Goal: Task Accomplishment & Management: Manage account settings

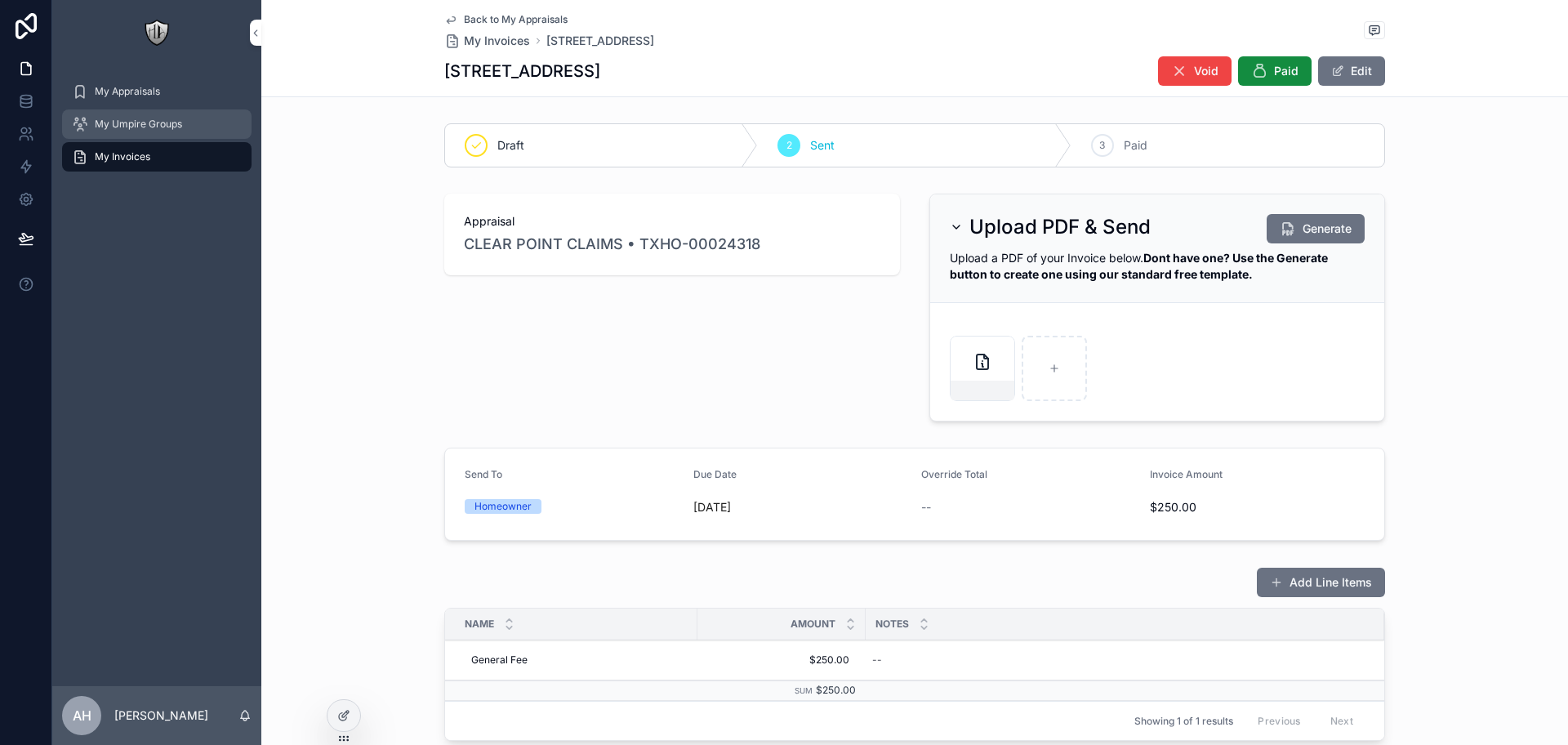
drag, startPoint x: 132, startPoint y: 122, endPoint x: 122, endPoint y: 118, distance: 10.8
click at [132, 122] on span "My Umpire Groups" at bounding box center [138, 124] width 87 height 13
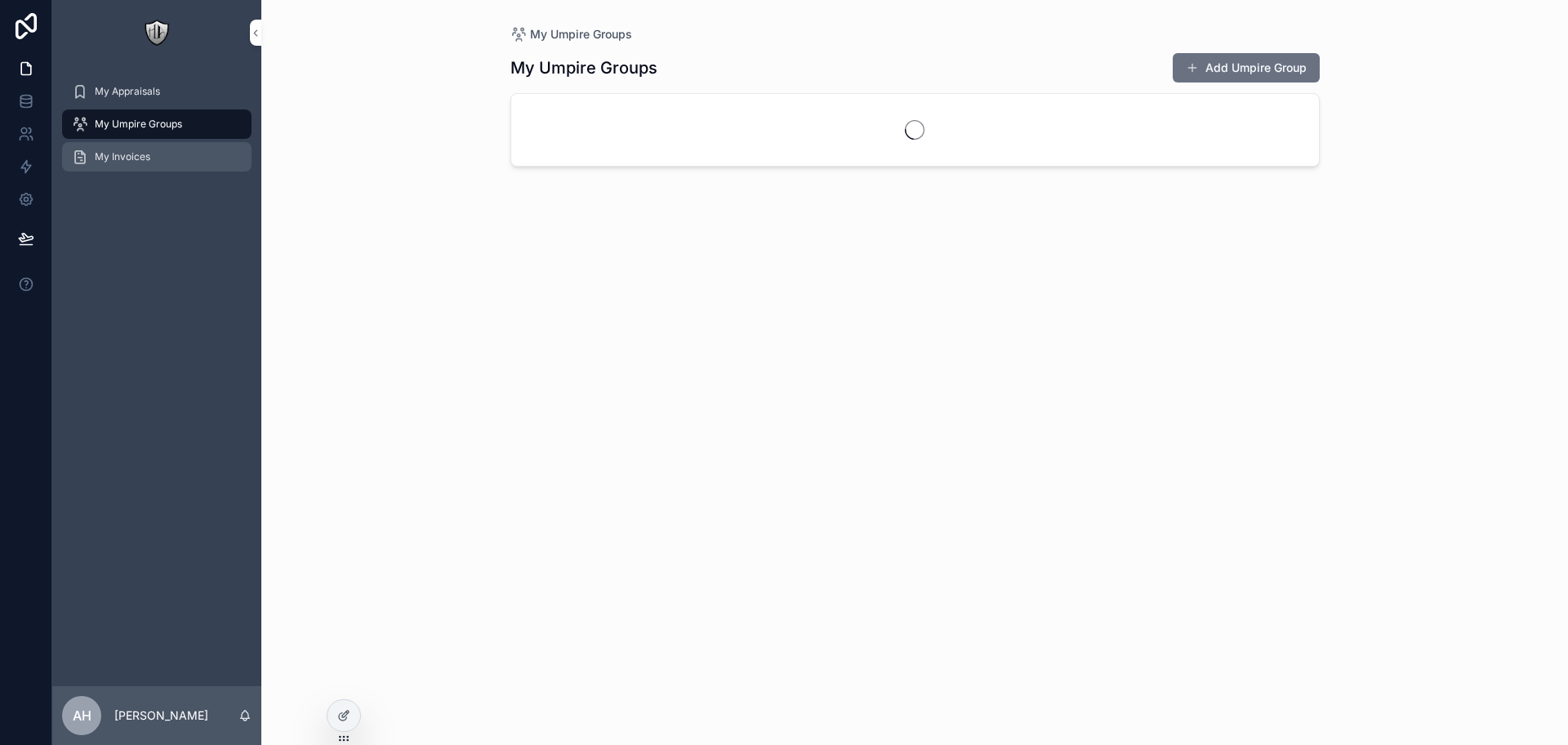
click at [138, 155] on span "My Invoices" at bounding box center [122, 157] width 56 height 13
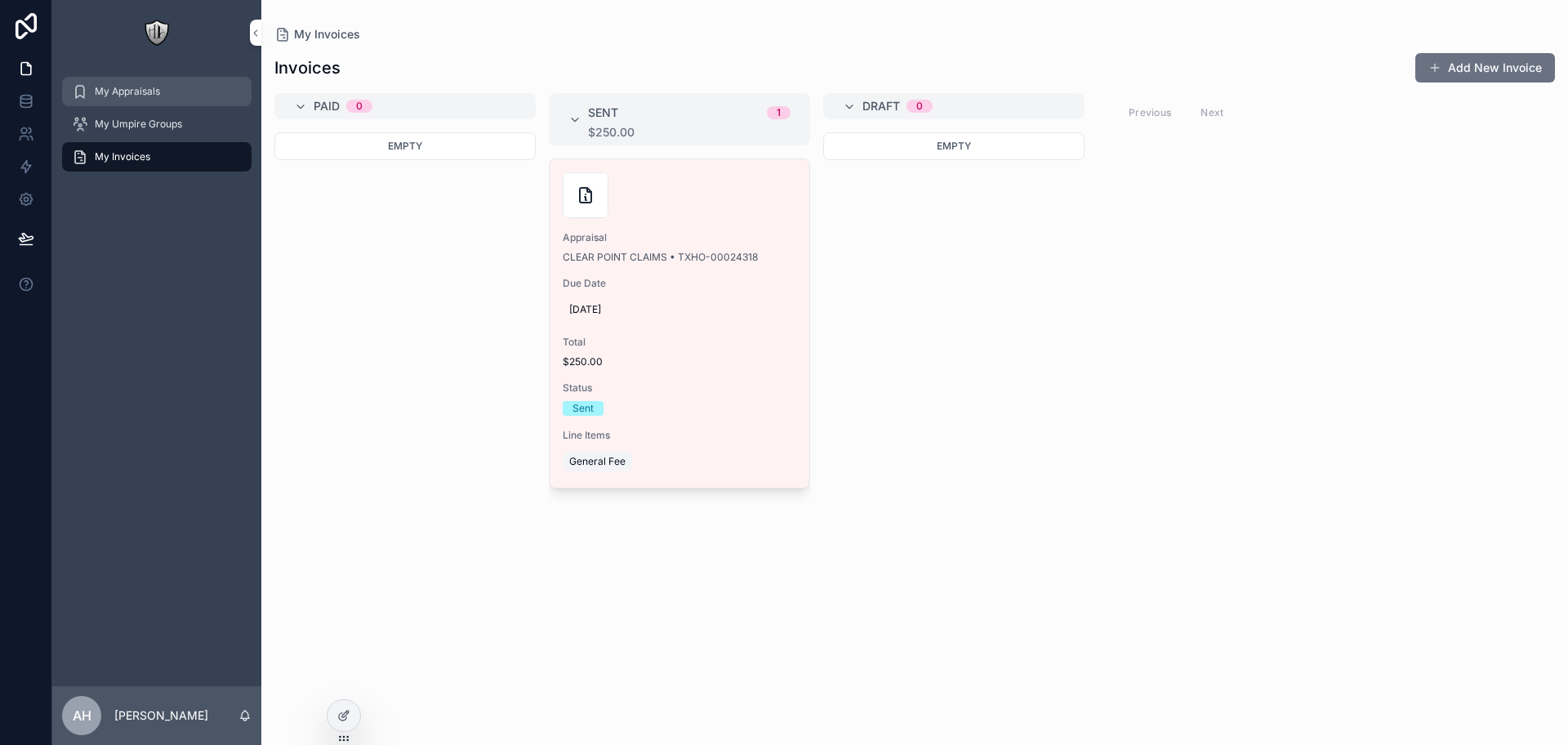
click at [141, 85] on span "My Appraisals" at bounding box center [127, 92] width 65 height 13
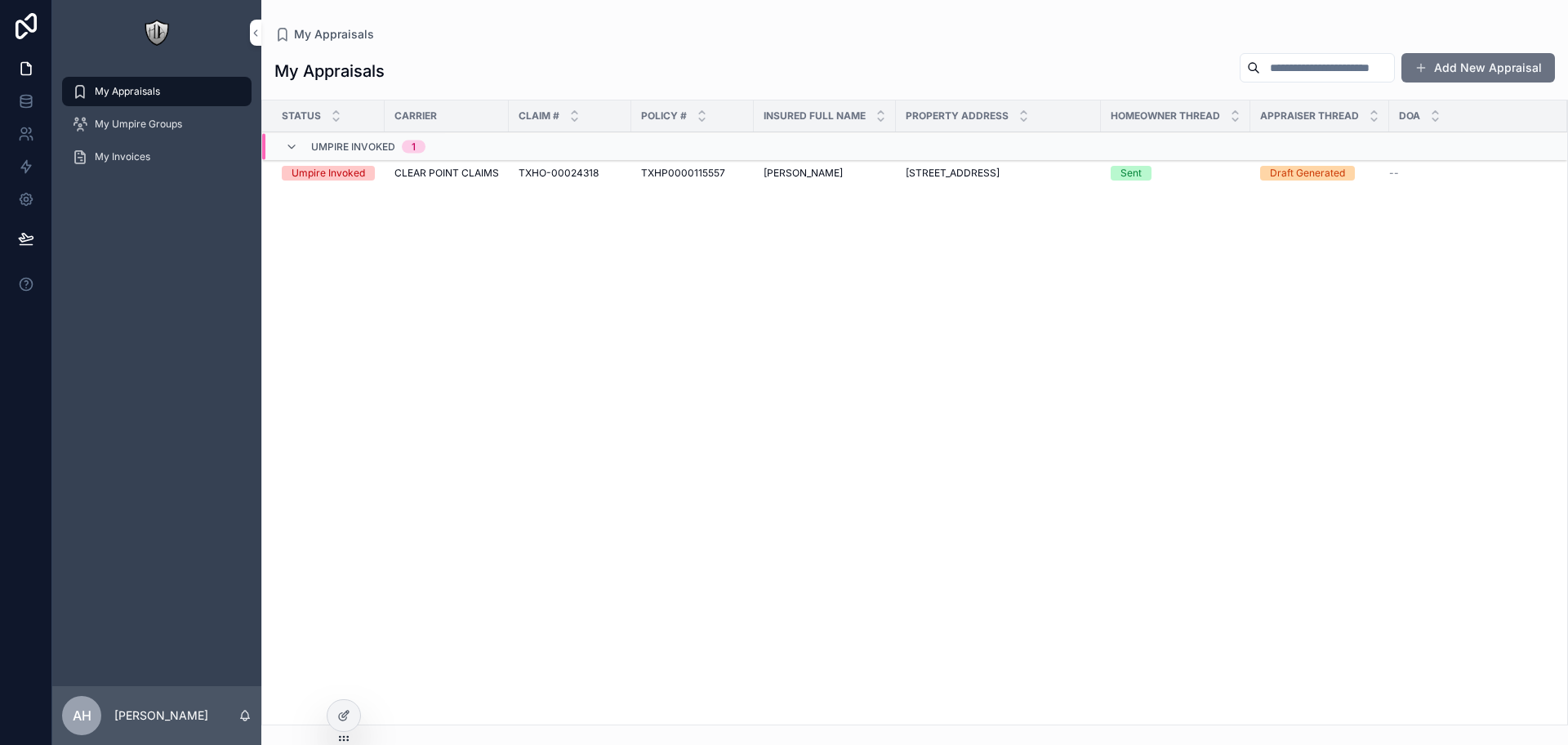
click at [511, 177] on td "TXHO-00024318 TXHO-00024318" at bounding box center [569, 174] width 122 height 28
click at [478, 179] on span "CLEAR POINT CLAIMS" at bounding box center [447, 174] width 104 height 13
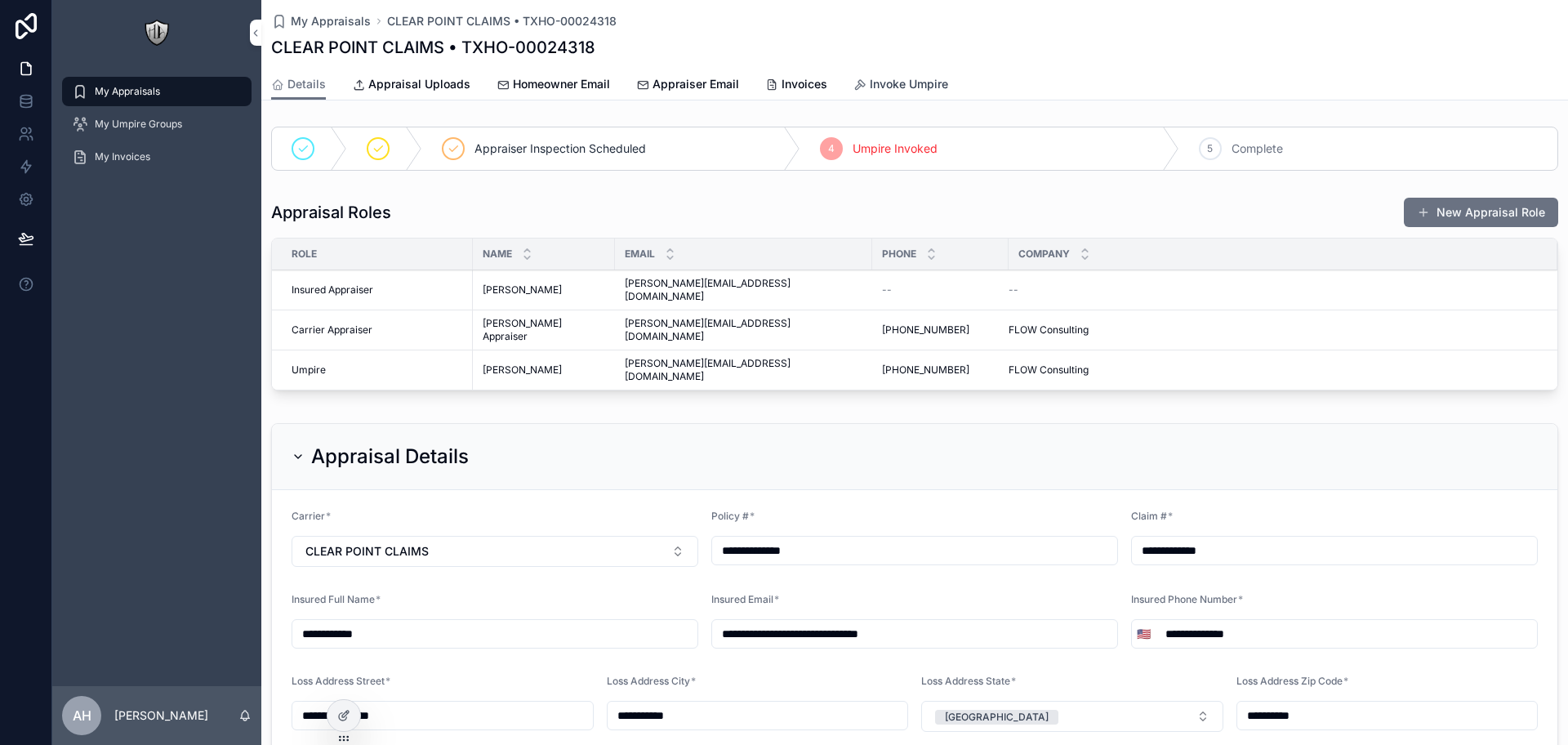
click at [895, 84] on span "Invoke Umpire" at bounding box center [909, 84] width 79 height 16
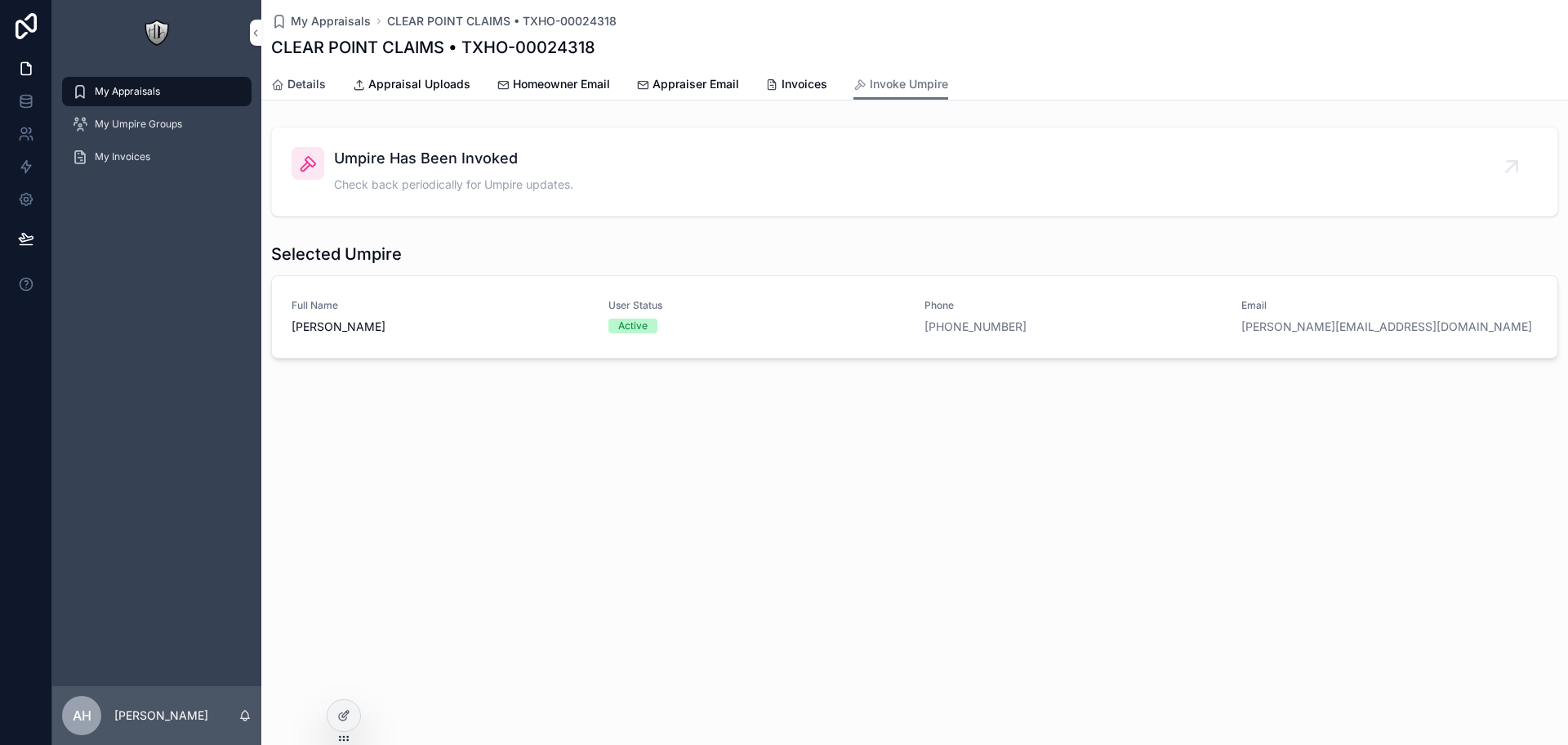
click at [313, 86] on span "Details" at bounding box center [306, 84] width 38 height 16
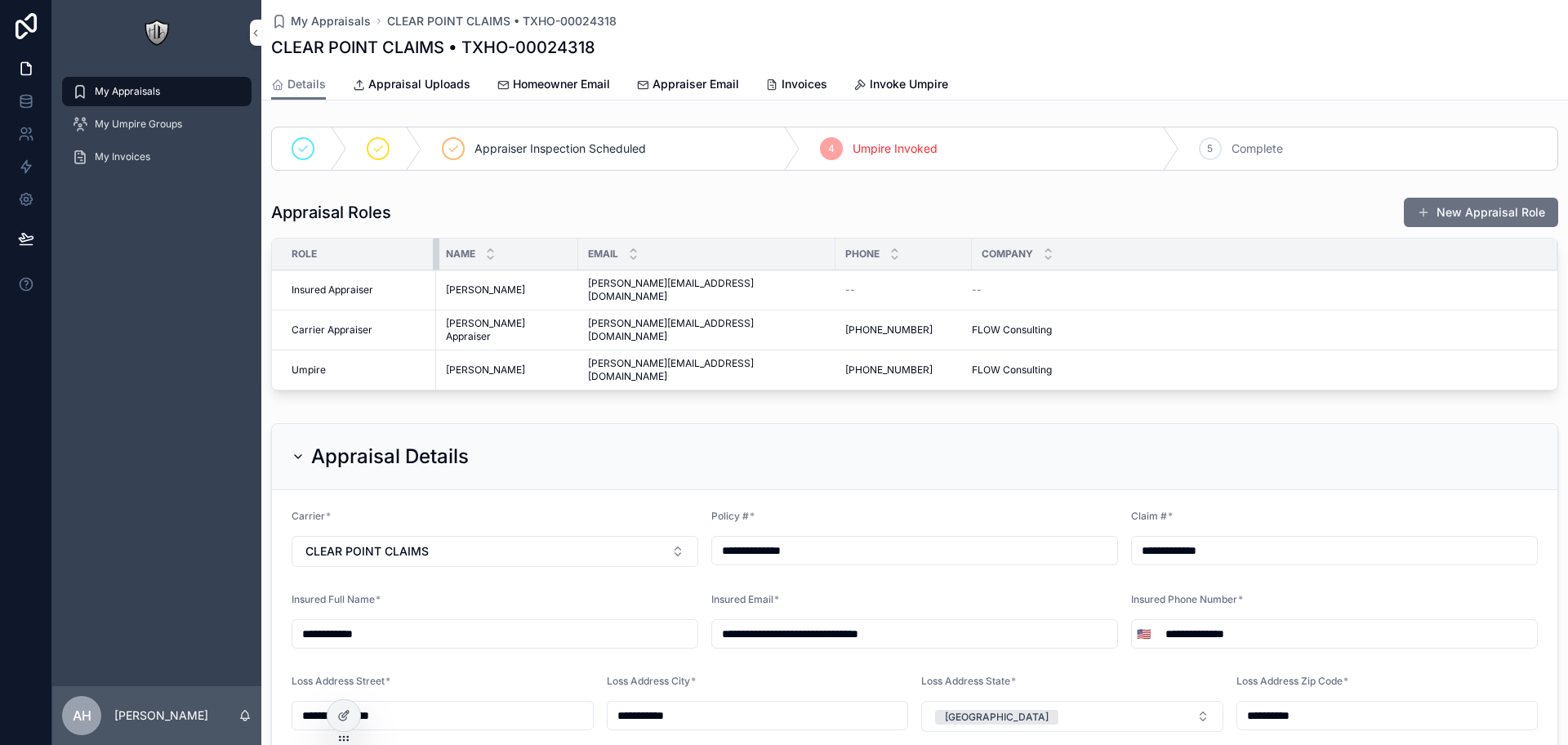
drag, startPoint x: 474, startPoint y: 251, endPoint x: 437, endPoint y: 253, distance: 37.1
click at [437, 253] on div "scrollable content" at bounding box center [435, 253] width 7 height 31
drag, startPoint x: 1429, startPoint y: 219, endPoint x: 1398, endPoint y: 214, distance: 31.4
click at [1429, 219] on button "New Appraisal Role" at bounding box center [1481, 212] width 155 height 29
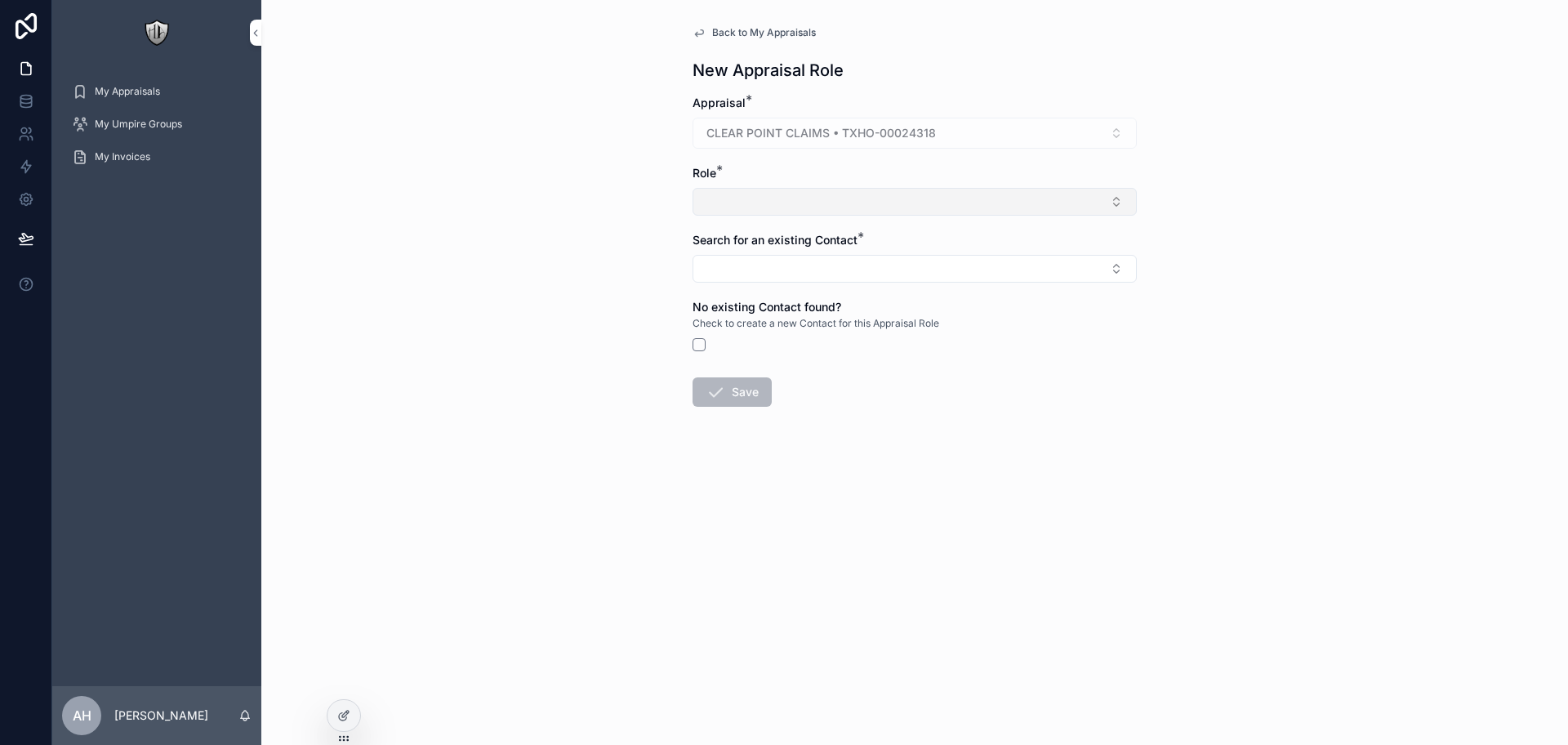
click at [797, 198] on button "Select Button" at bounding box center [914, 201] width 444 height 28
click at [1303, 207] on div "Back to My Appraisals New Appraisal Role Appraisal * CLEAR POINT CLAIMS • TXHO-…" at bounding box center [913, 372] width 1306 height 745
click at [736, 28] on span "Back to My Appraisals" at bounding box center [764, 33] width 103 height 13
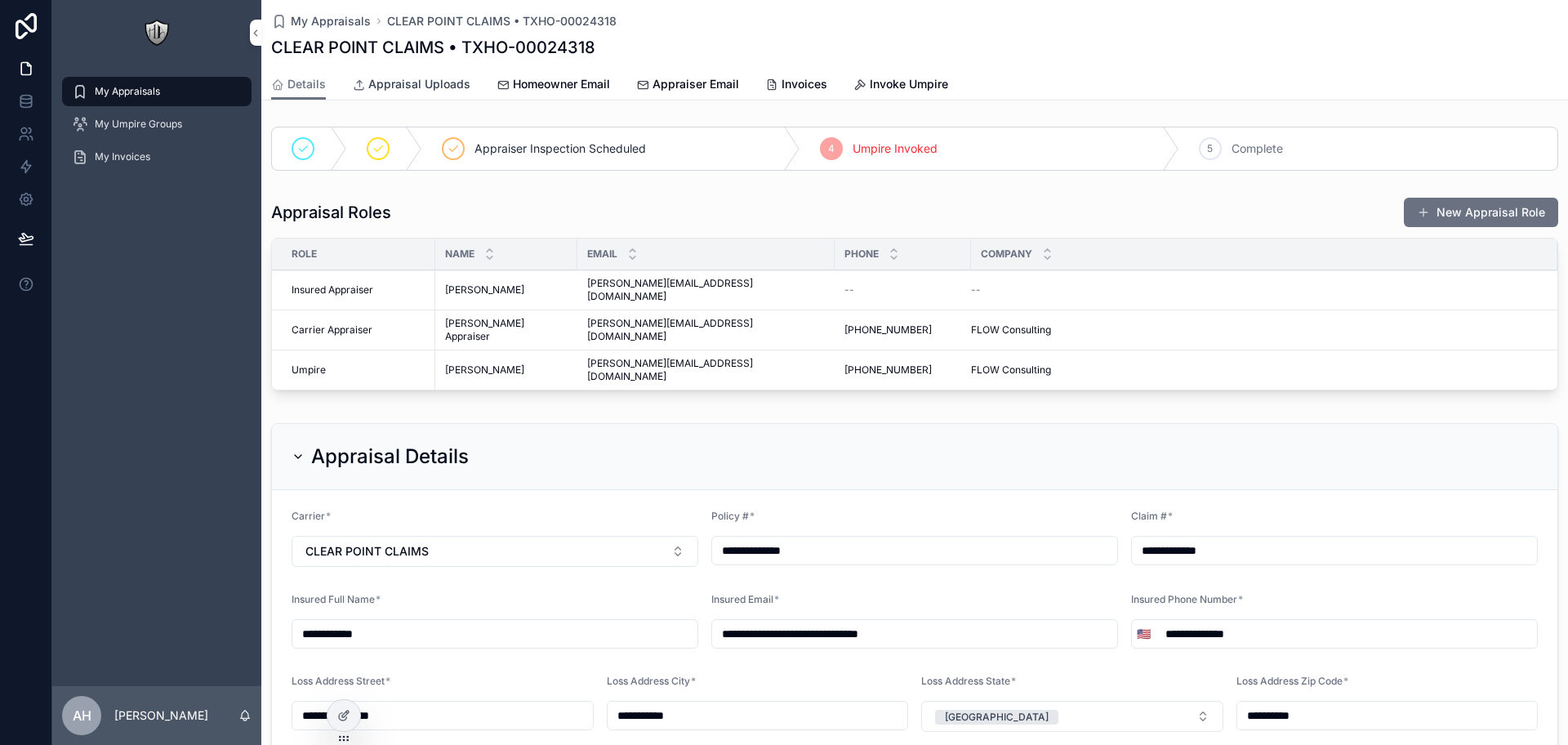
click at [408, 84] on span "Appraisal Uploads" at bounding box center [419, 84] width 102 height 16
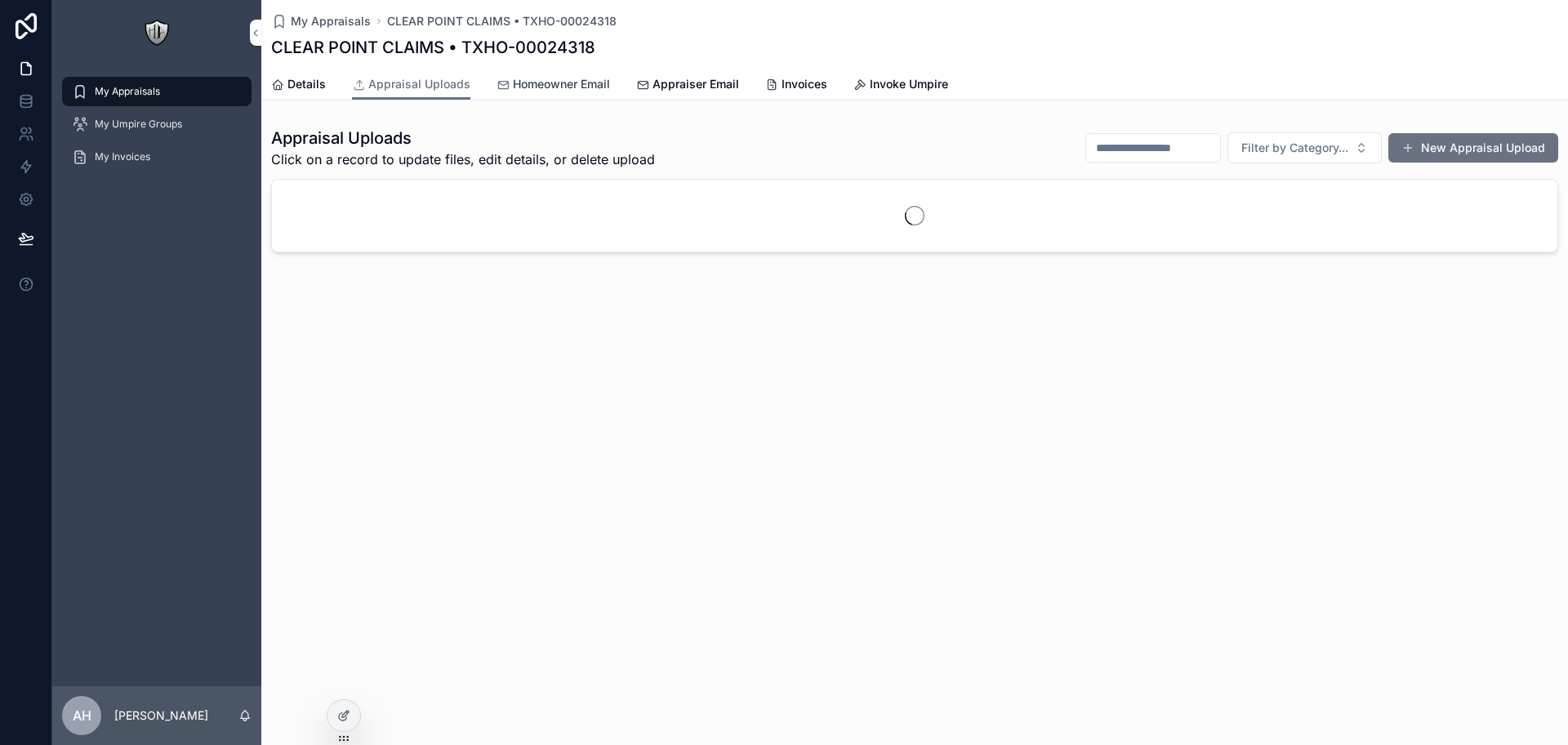
click at [541, 84] on span "Homeowner Email" at bounding box center [562, 84] width 97 height 16
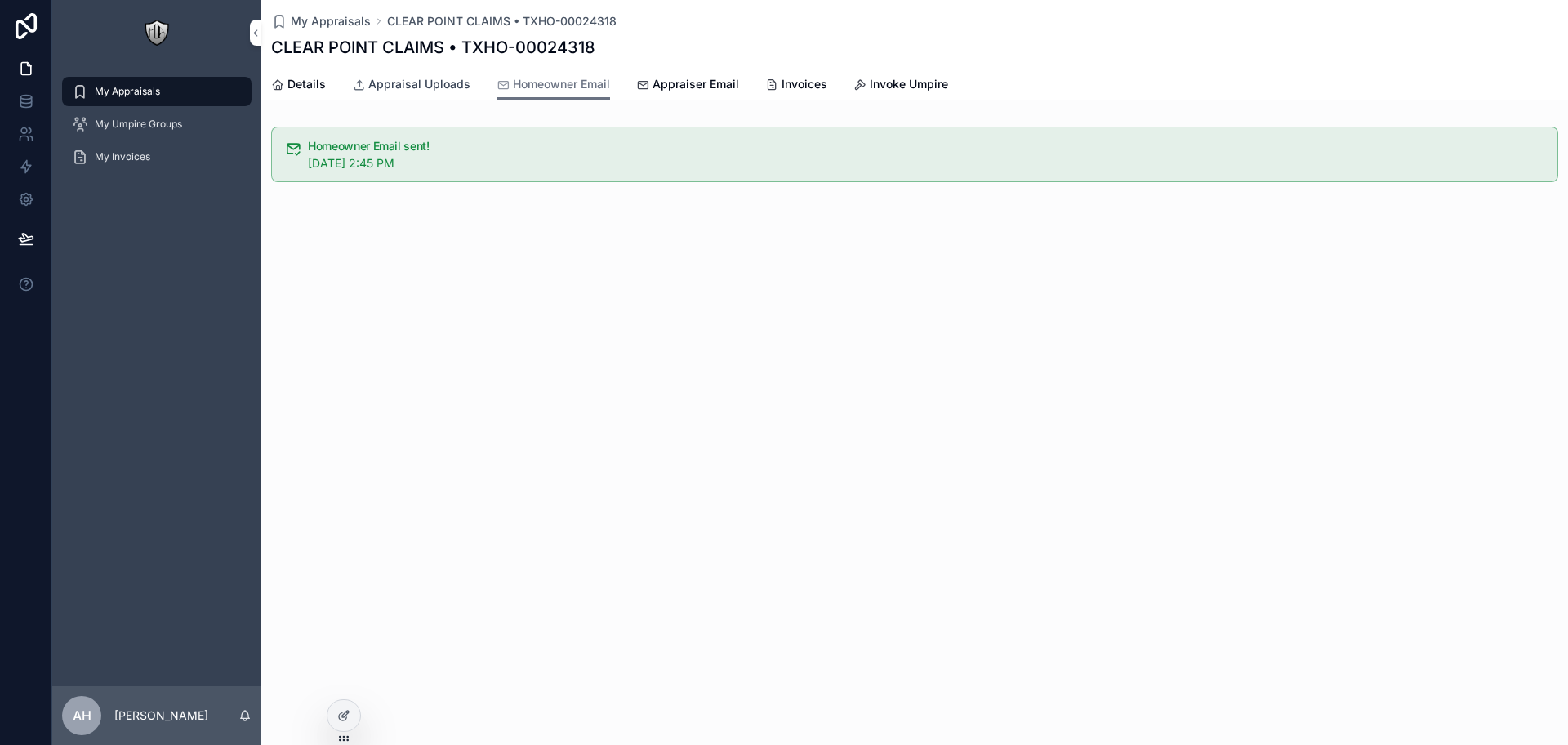
click at [425, 88] on span "Appraisal Uploads" at bounding box center [419, 84] width 102 height 16
